Goal: Task Accomplishment & Management: Use online tool/utility

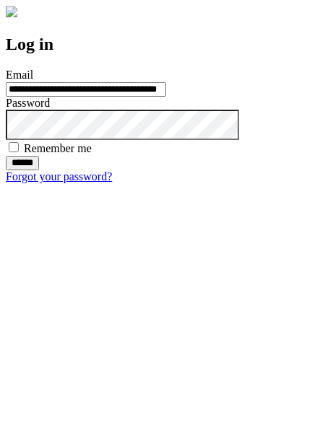
type input "**********"
click at [39, 170] on input "******" at bounding box center [22, 163] width 33 height 14
type input "**********"
click at [39, 170] on input "******" at bounding box center [22, 163] width 33 height 14
